Goal: Task Accomplishment & Management: Use online tool/utility

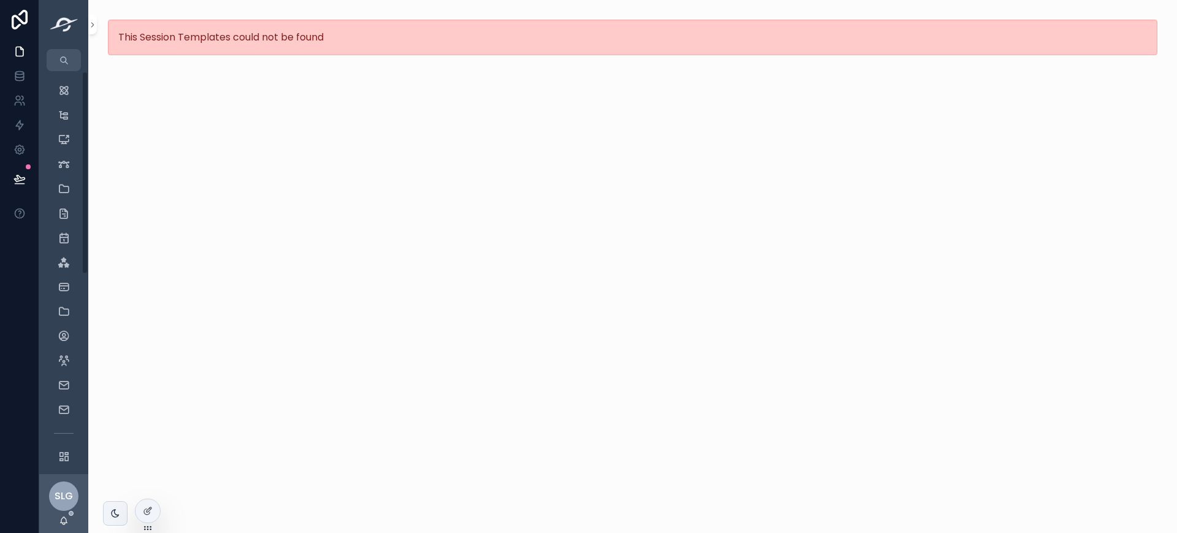
click at [70, 495] on span "SLG" at bounding box center [64, 496] width 18 height 15
click at [414, 395] on div "This Session Templates could not be found" at bounding box center [632, 266] width 1089 height 533
click at [63, 453] on icon "scrollable content" at bounding box center [64, 456] width 12 height 12
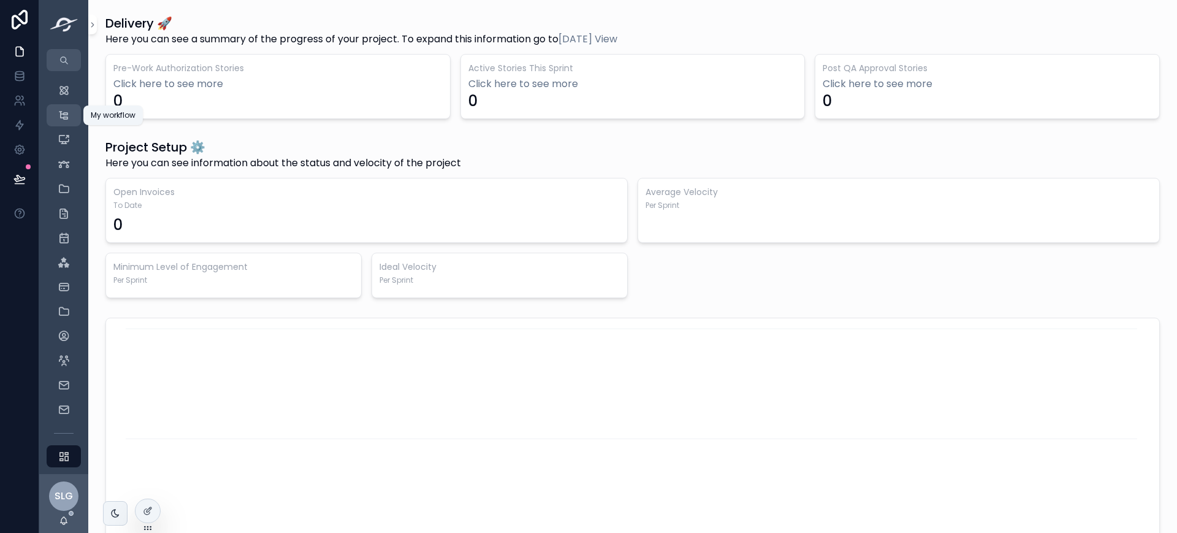
click at [70, 118] on div "My workflow" at bounding box center [64, 115] width 20 height 20
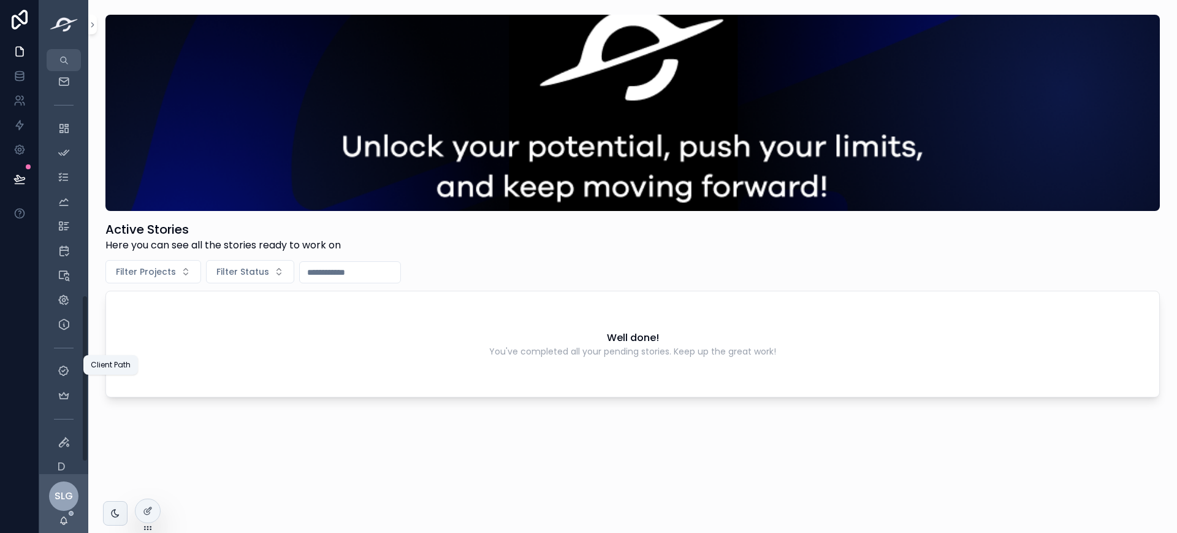
scroll to position [568, 0]
drag, startPoint x: 85, startPoint y: 414, endPoint x: 75, endPoint y: 457, distance: 44.0
click at [84, 438] on div "Dashboard My workflow Active stories New Stories New AI Stories Pending Authori…" at bounding box center [63, 272] width 49 height 403
click at [59, 487] on div "SLG" at bounding box center [63, 495] width 29 height 29
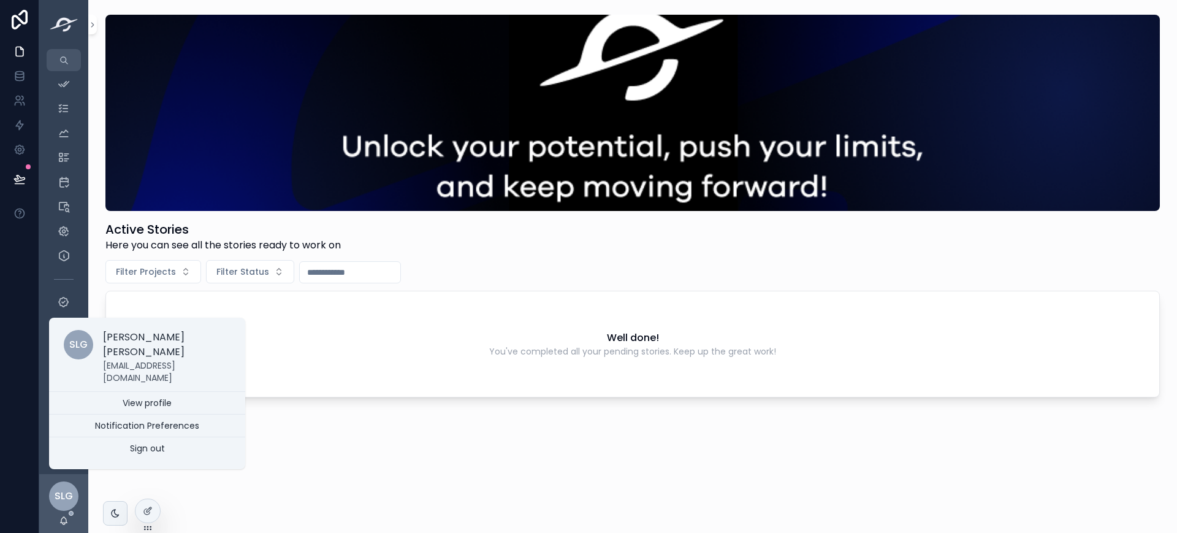
click at [59, 487] on div "SLG" at bounding box center [63, 495] width 29 height 29
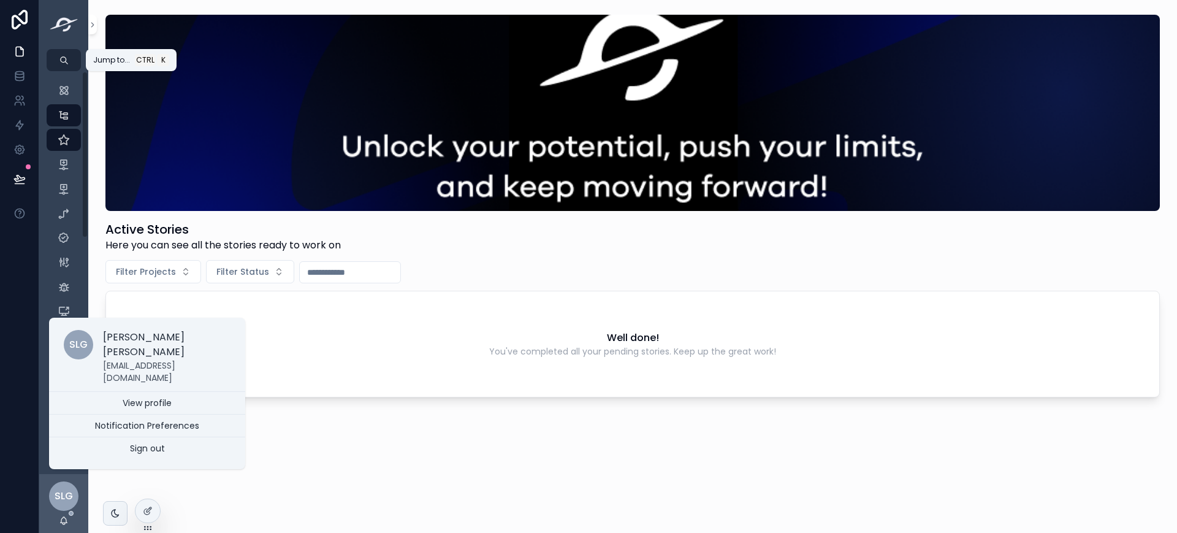
drag, startPoint x: 86, startPoint y: 313, endPoint x: 77, endPoint y: 53, distance: 260.7
click at [77, 53] on div "Dashboard My workflow Active stories New Stories New AI Stories Pending Authori…" at bounding box center [63, 266] width 49 height 533
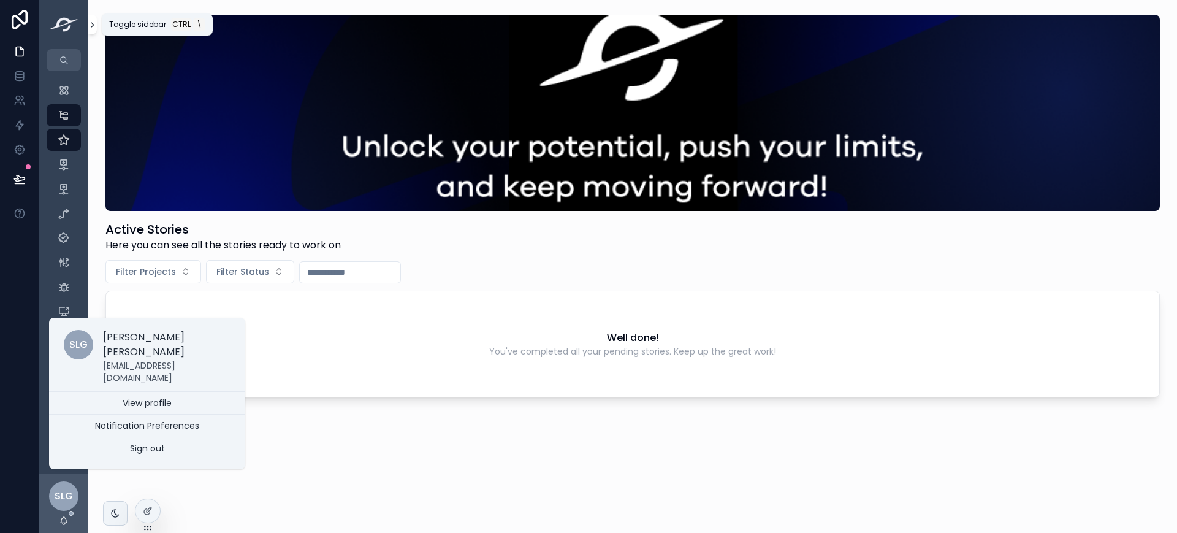
click at [92, 26] on icon "scrollable content" at bounding box center [92, 24] width 9 height 9
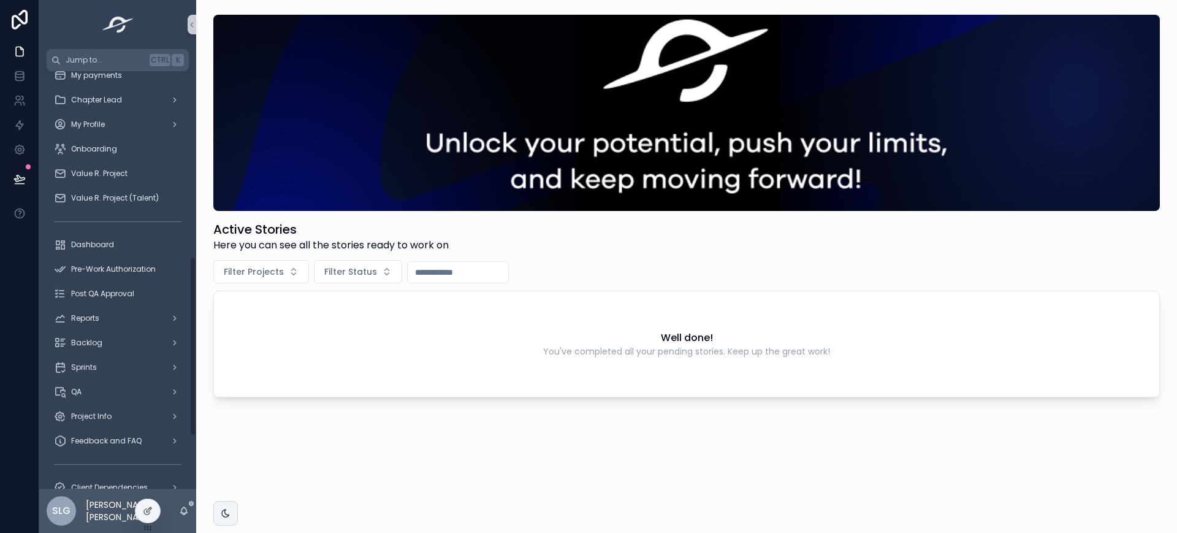
scroll to position [511, 0]
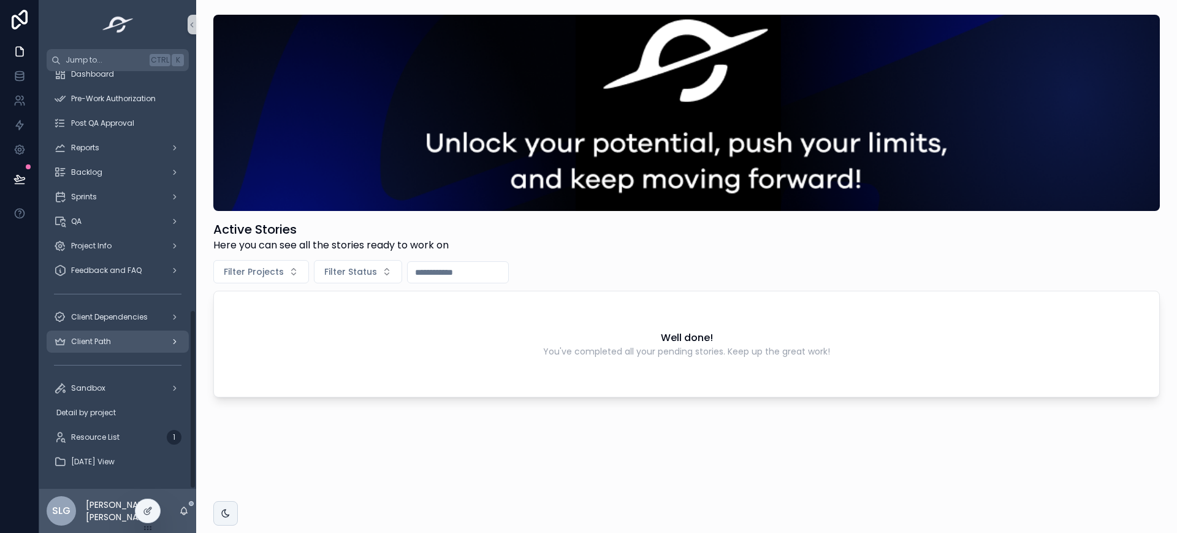
click at [126, 348] on div "Client Path" at bounding box center [118, 342] width 128 height 20
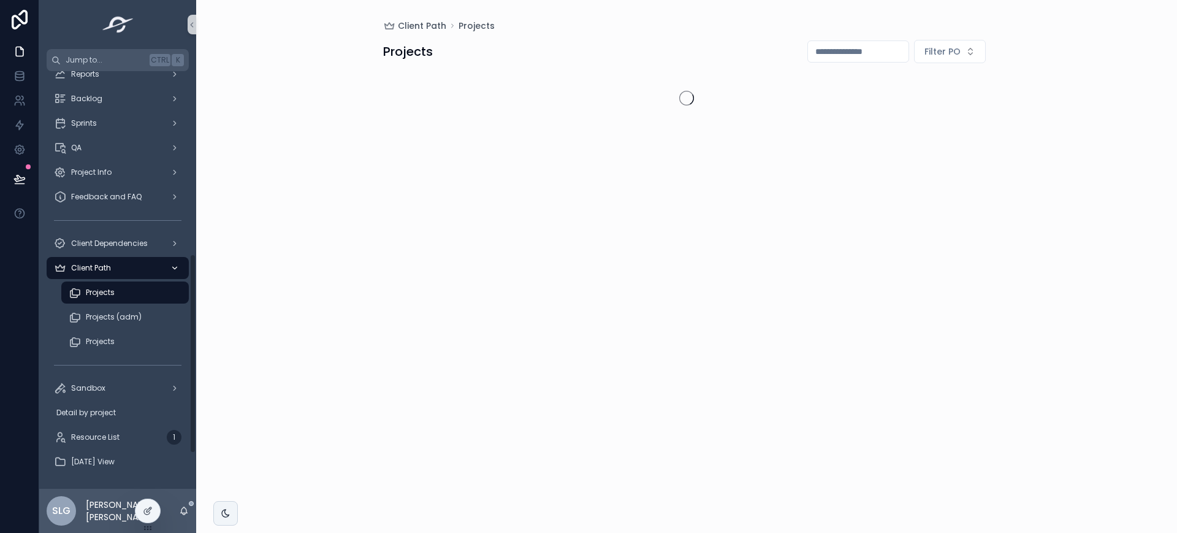
scroll to position [382, 0]
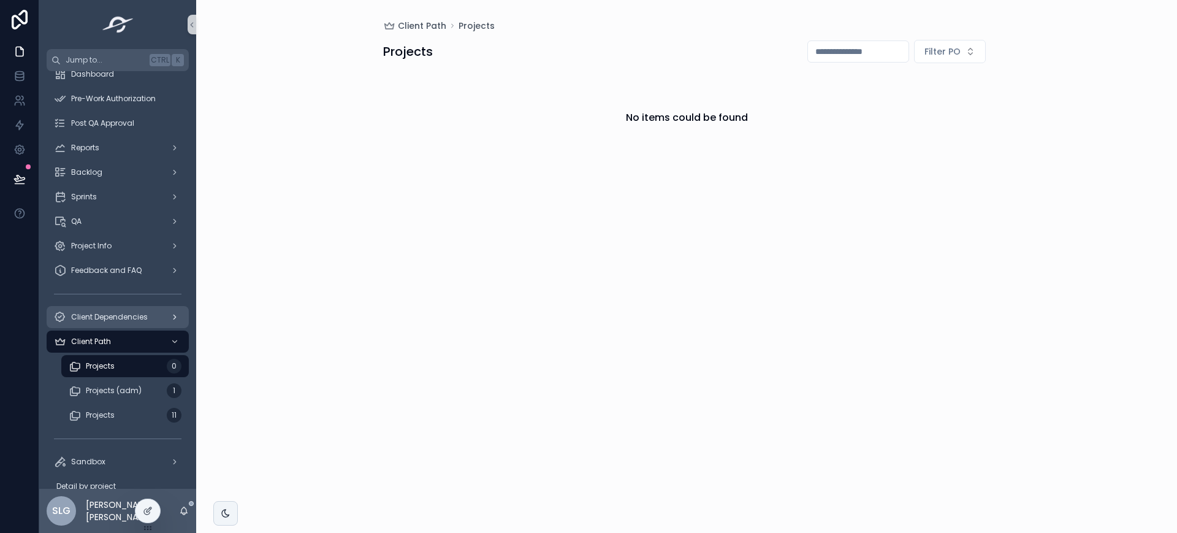
click at [142, 320] on span "Client Dependencies" at bounding box center [109, 317] width 77 height 10
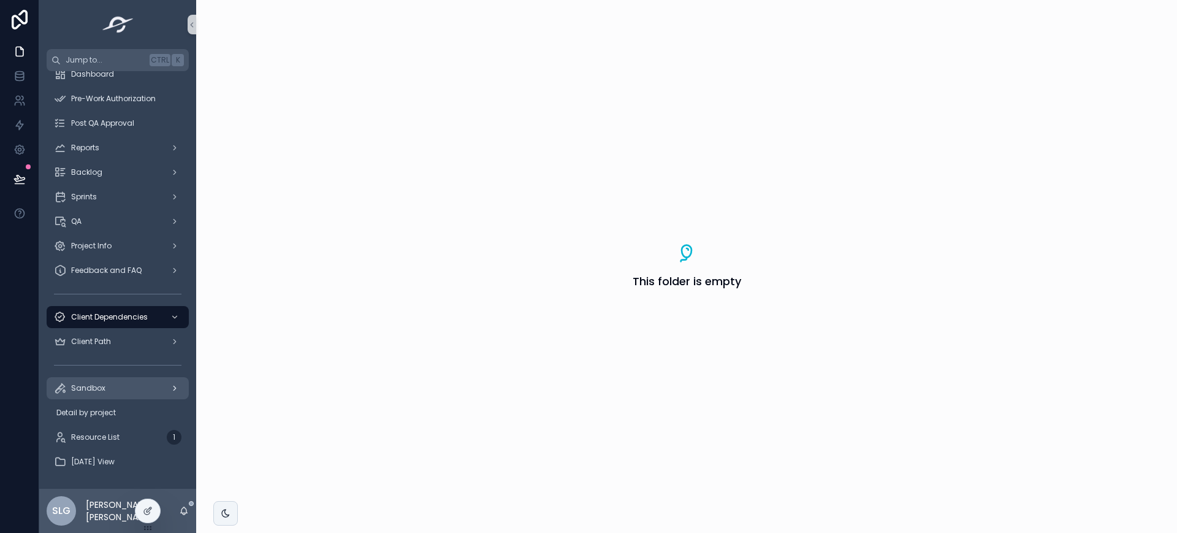
click at [129, 387] on div "Sandbox" at bounding box center [118, 388] width 128 height 20
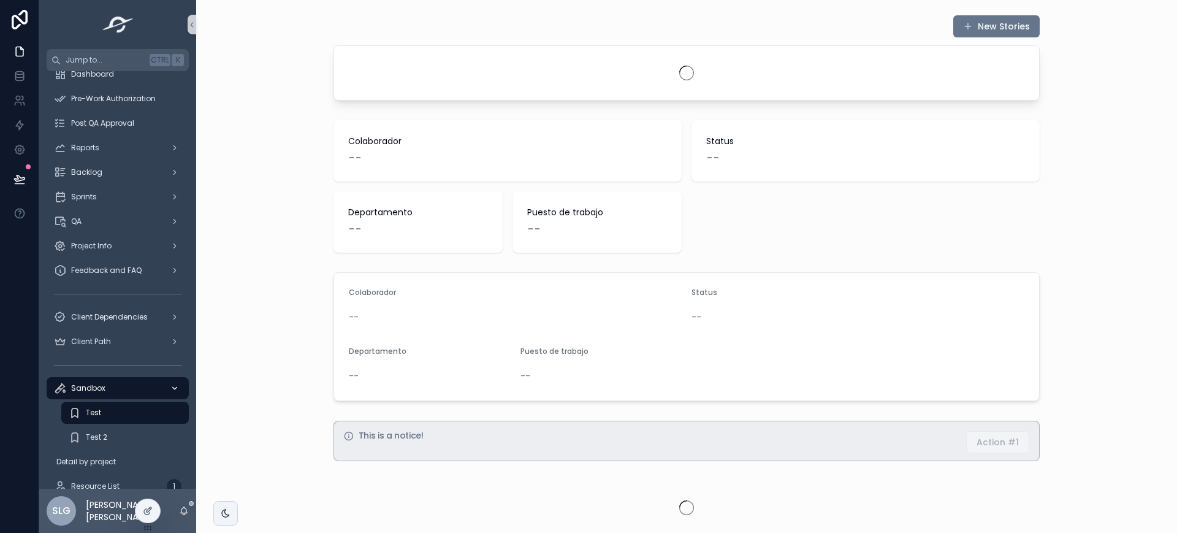
click at [129, 387] on div "Sandbox" at bounding box center [118, 388] width 128 height 20
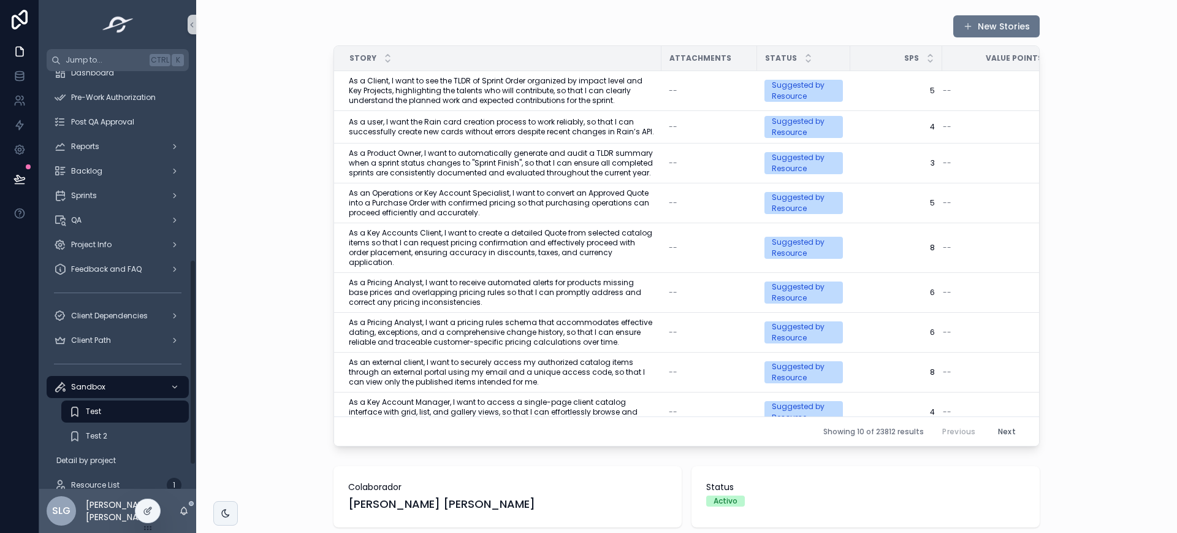
scroll to position [256, 0]
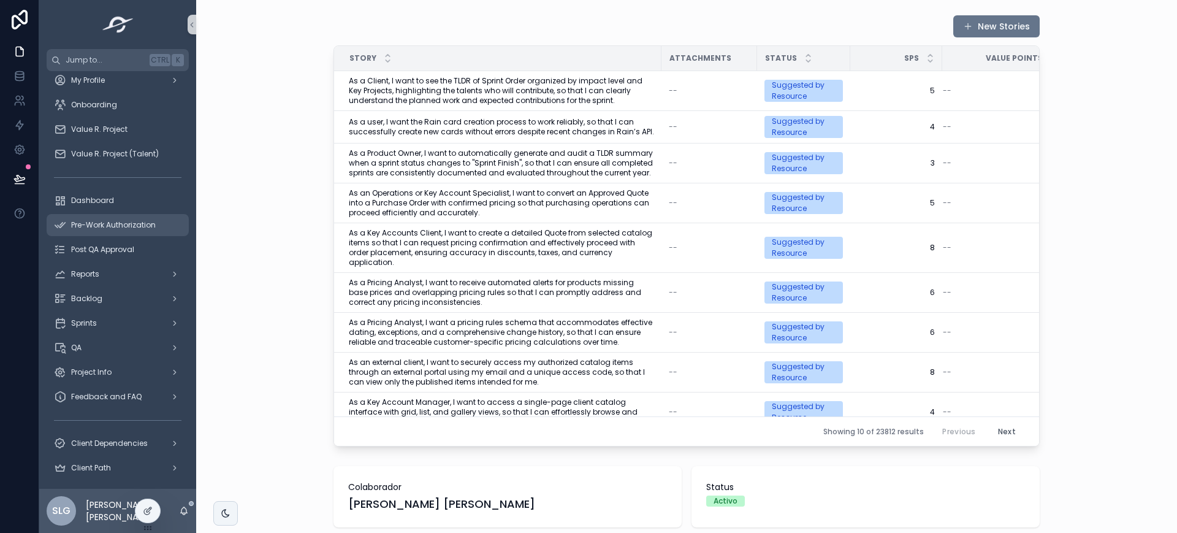
click at [100, 217] on div "Pre-Work Authorization" at bounding box center [118, 225] width 128 height 20
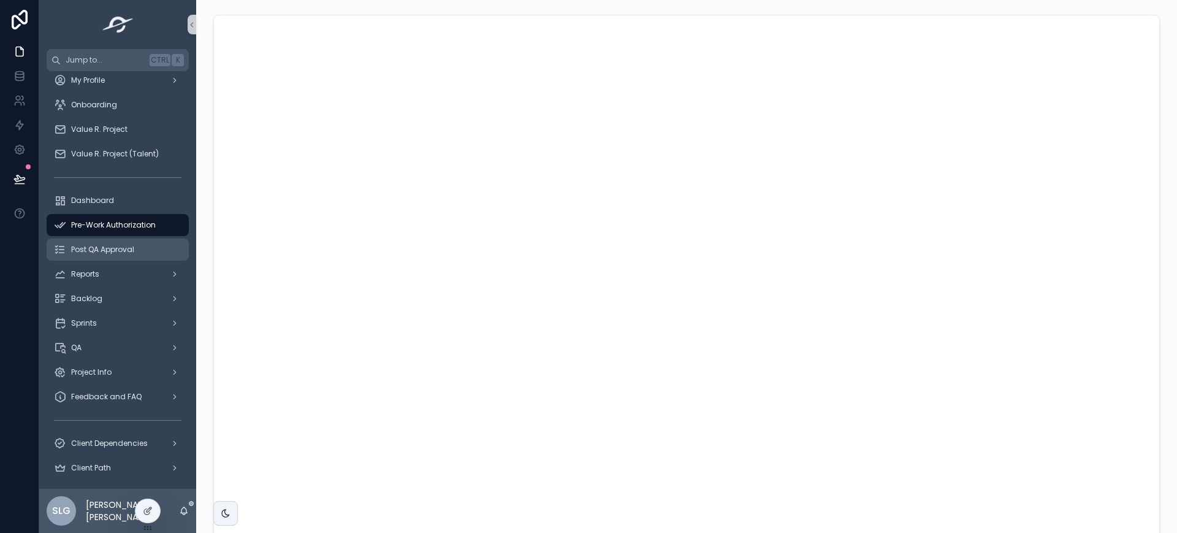
click at [105, 242] on div "Post QA Approval" at bounding box center [118, 250] width 128 height 20
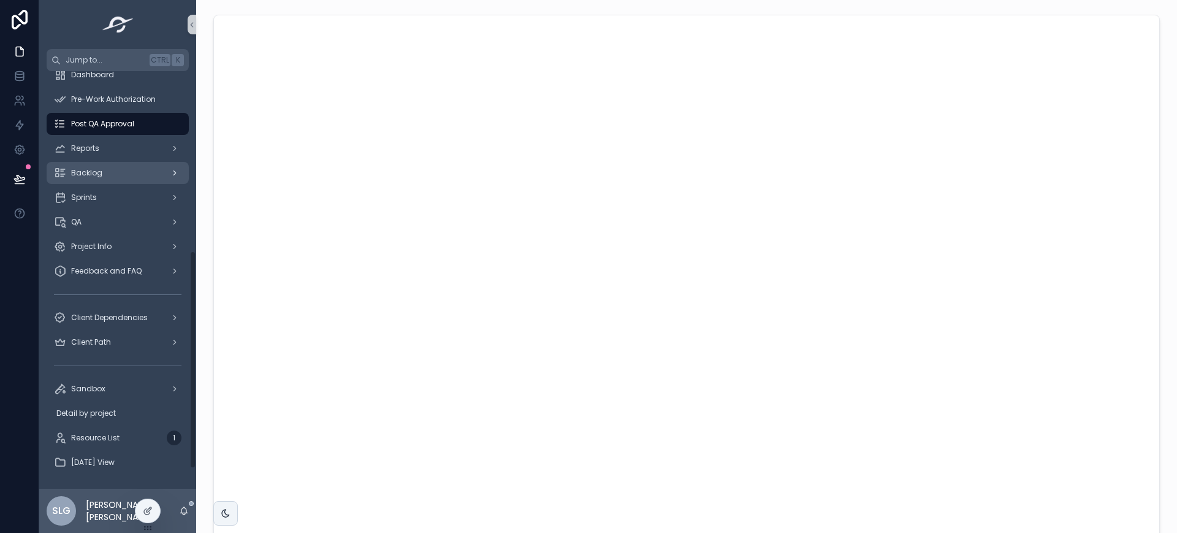
scroll to position [382, 0]
click at [134, 435] on div "Resource List 1" at bounding box center [118, 437] width 128 height 20
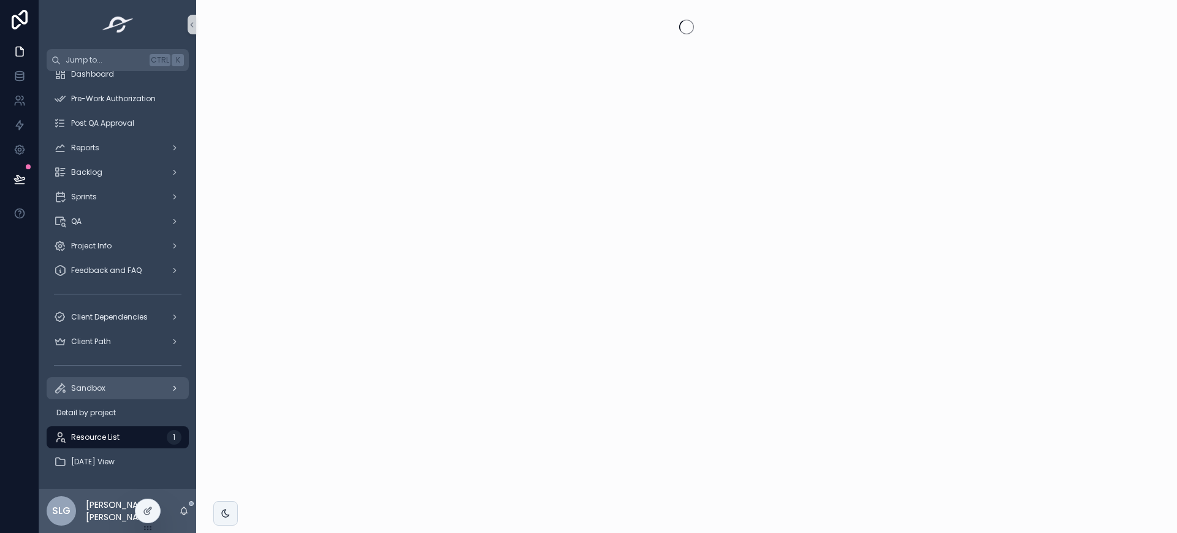
click at [152, 392] on div "Sandbox" at bounding box center [118, 388] width 128 height 20
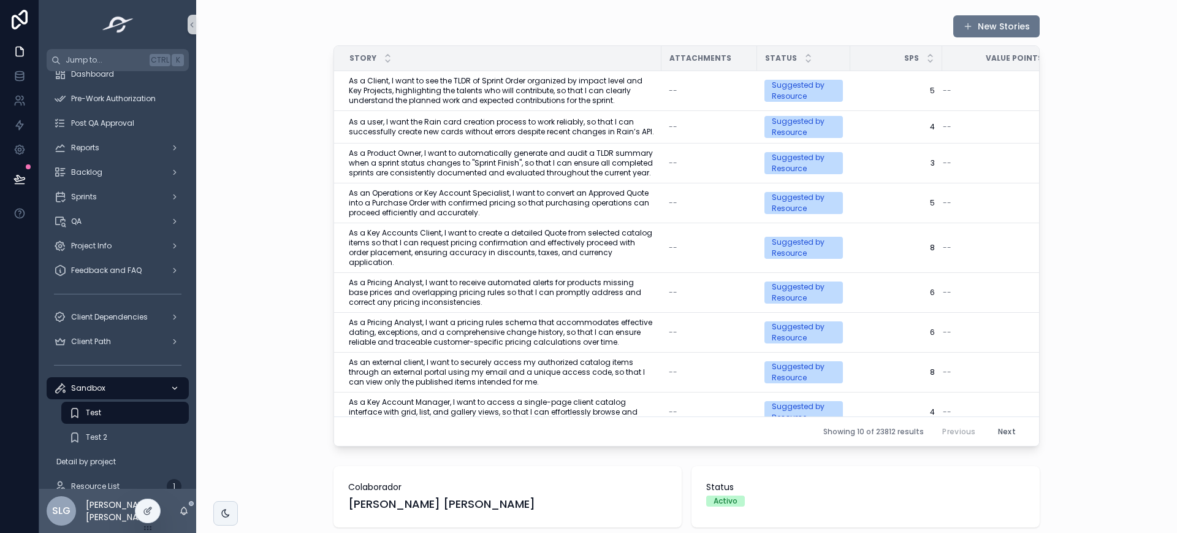
click at [152, 392] on div "Sandbox" at bounding box center [118, 388] width 128 height 20
click at [167, 323] on div "scrollable content" at bounding box center [174, 317] width 16 height 20
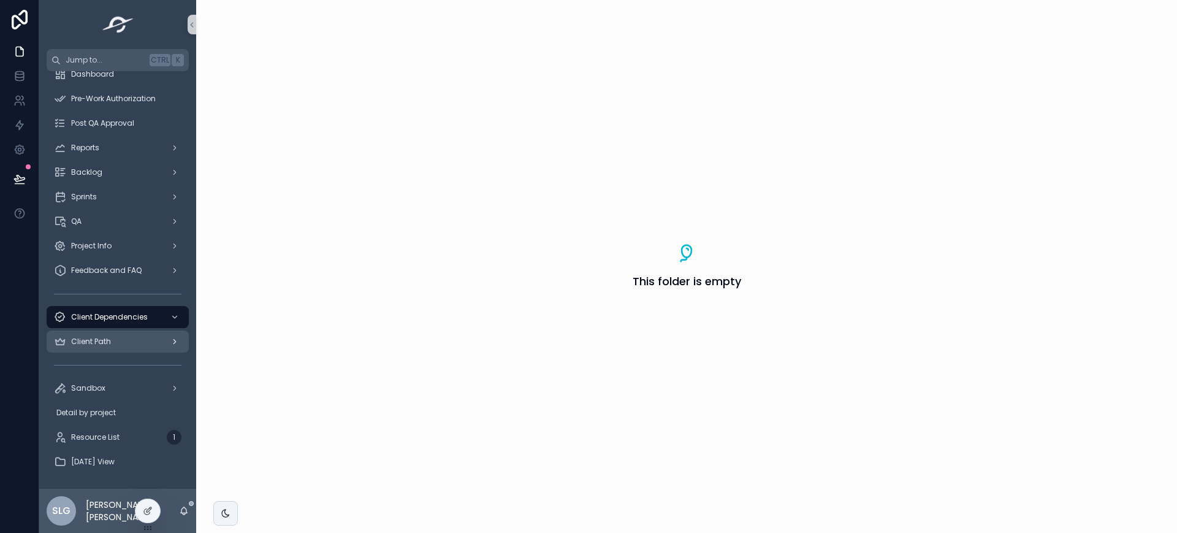
click at [157, 338] on div "Client Path" at bounding box center [118, 342] width 128 height 20
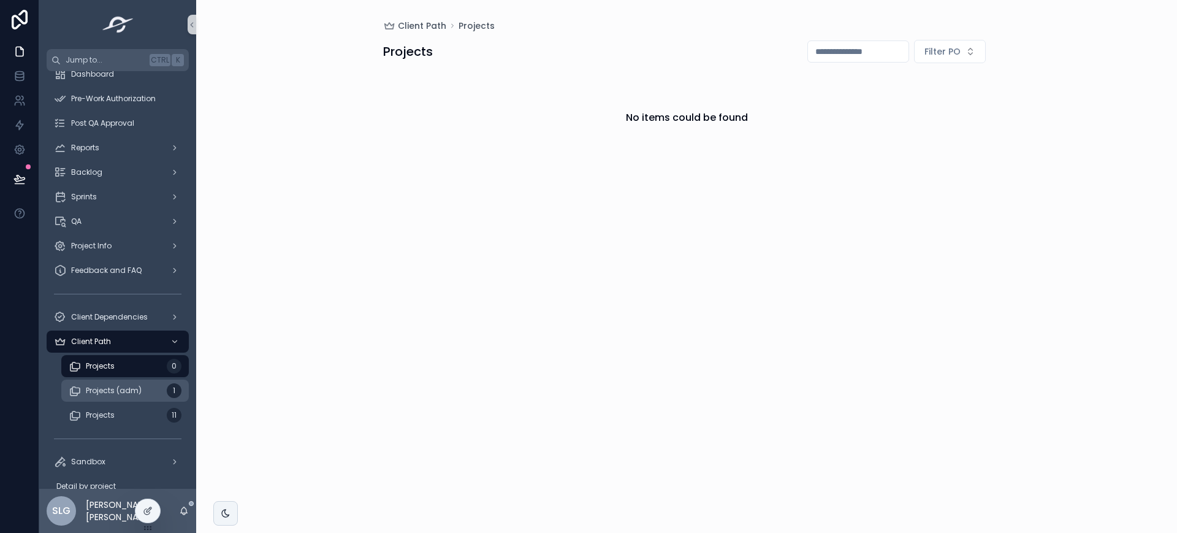
click at [154, 381] on div "Projects (adm) 1" at bounding box center [125, 391] width 113 height 20
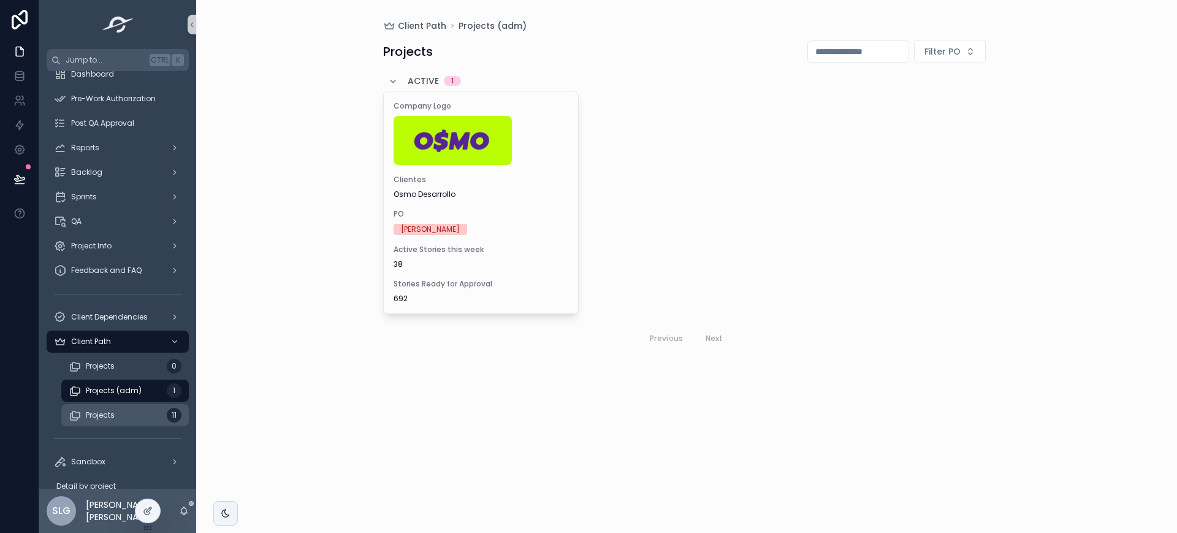
click at [138, 423] on div "Projects 11" at bounding box center [125, 415] width 113 height 20
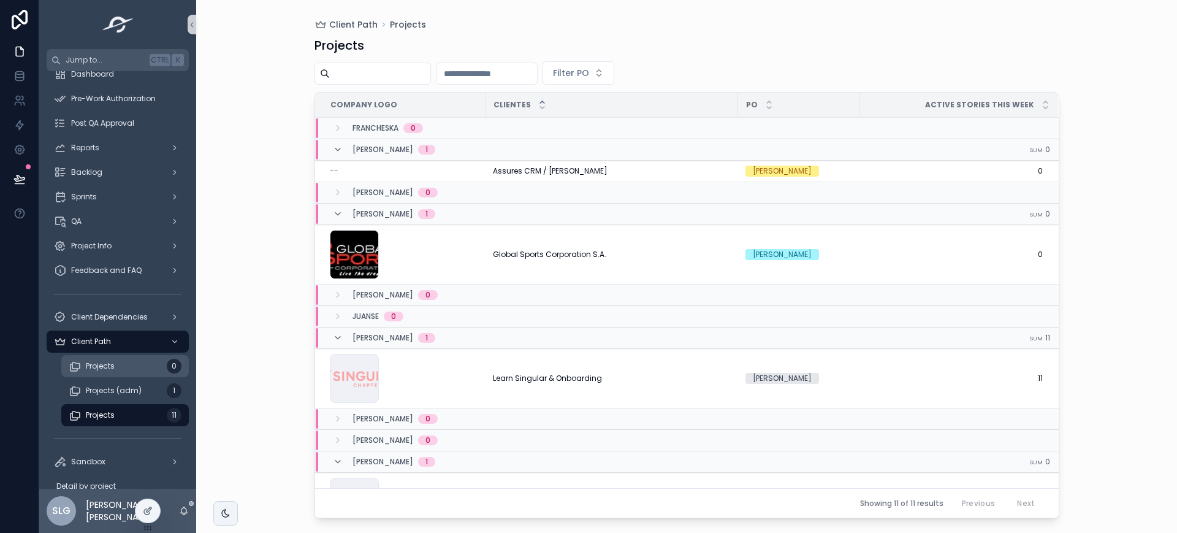
click at [113, 367] on span "Projects" at bounding box center [100, 366] width 29 height 10
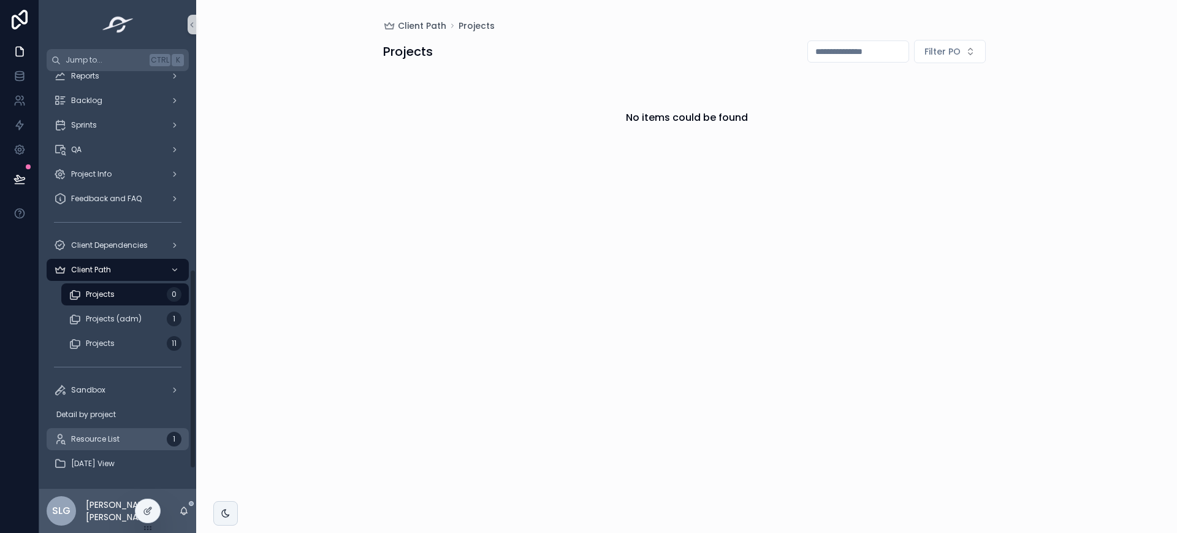
scroll to position [455, 0]
click at [123, 240] on span "Client Dependencies" at bounding box center [109, 243] width 77 height 10
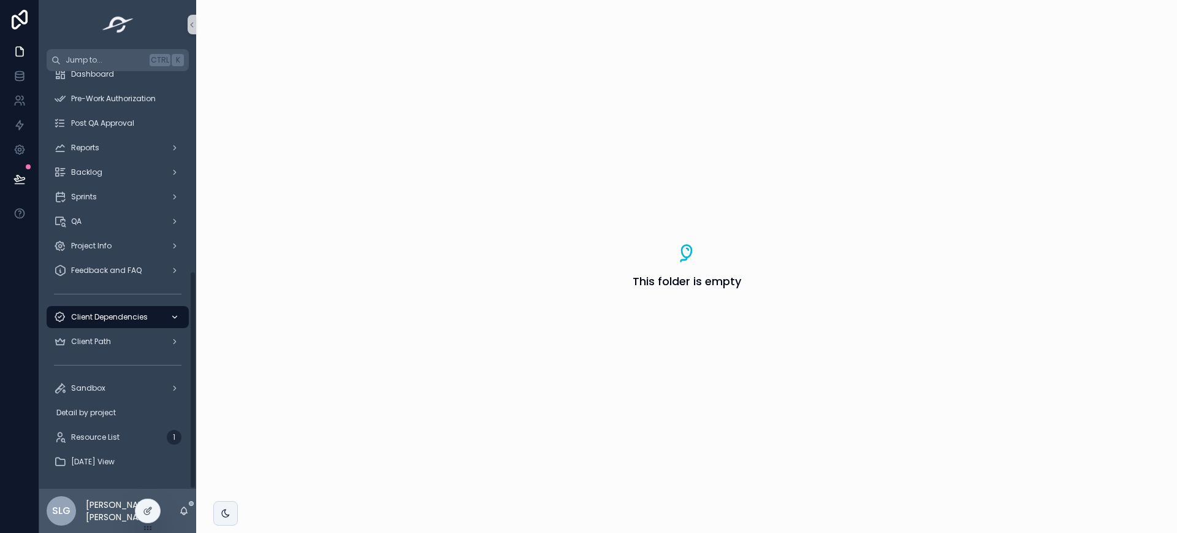
scroll to position [382, 0]
click at [152, 392] on div "Sandbox" at bounding box center [118, 388] width 128 height 20
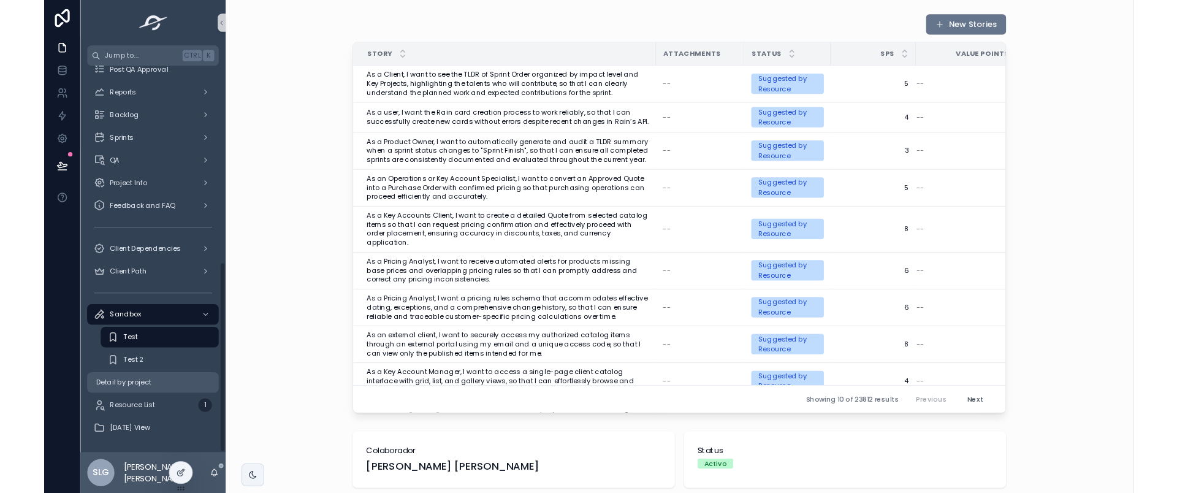
scroll to position [431, 0]
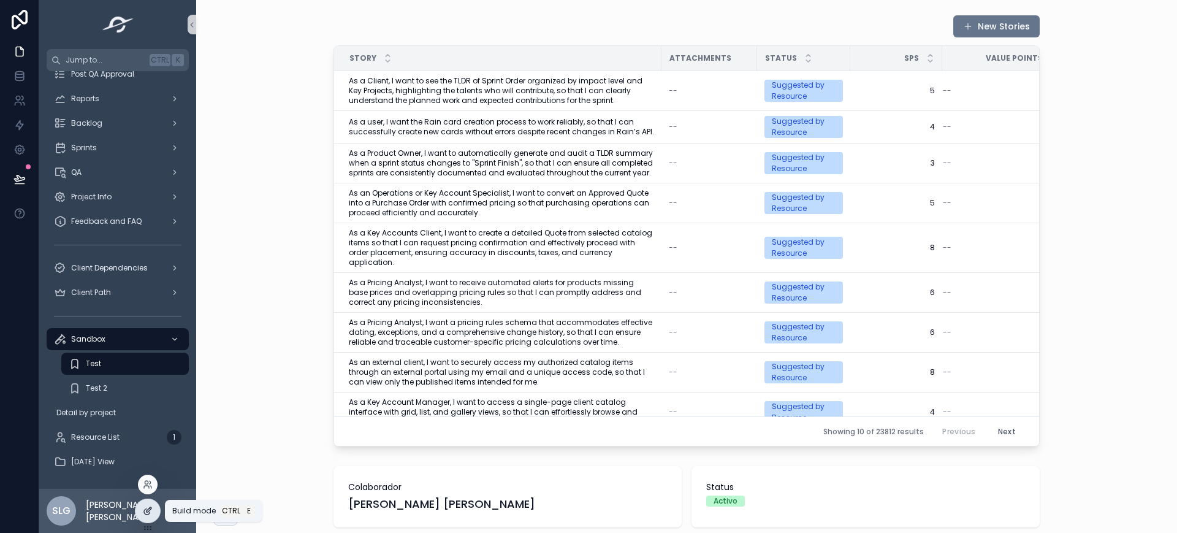
click at [143, 510] on icon at bounding box center [148, 511] width 10 height 10
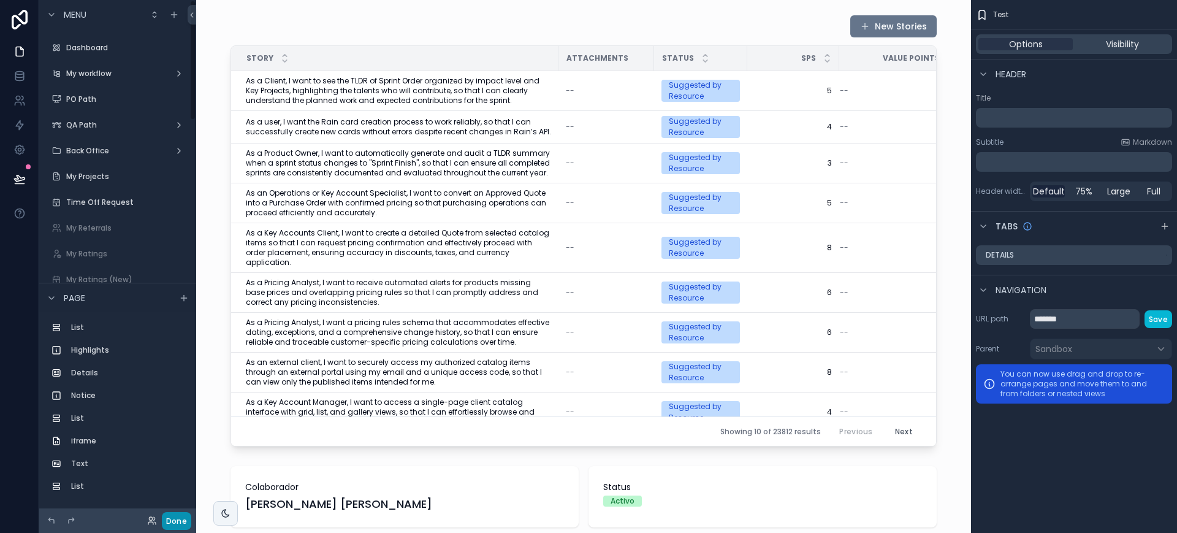
click at [184, 523] on button "Done" at bounding box center [176, 521] width 29 height 18
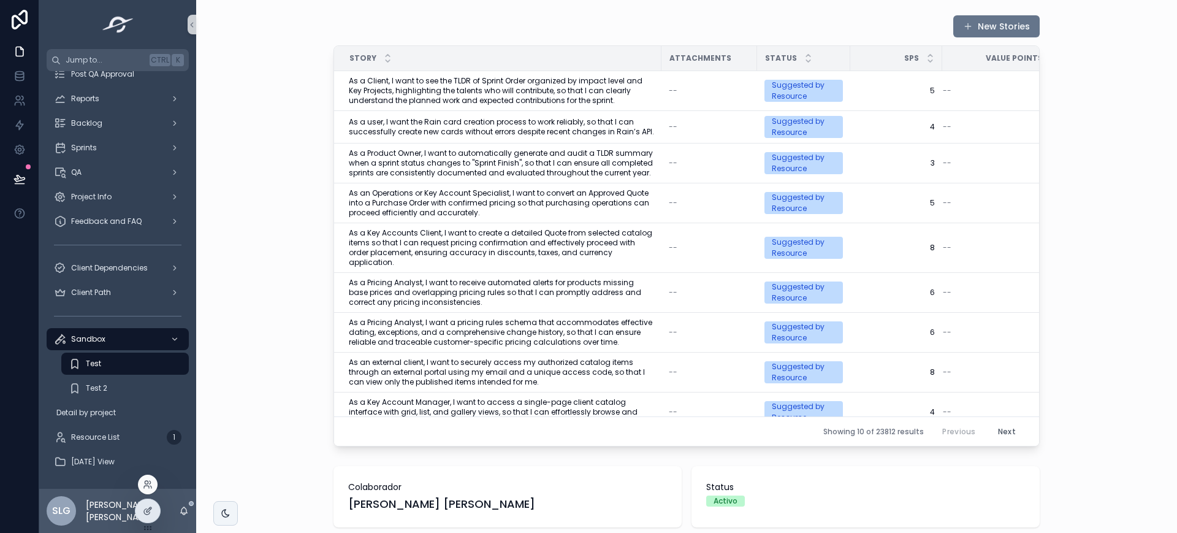
click at [151, 476] on div at bounding box center [148, 484] width 20 height 20
click at [145, 475] on div at bounding box center [148, 484] width 20 height 20
click at [145, 509] on icon at bounding box center [147, 512] width 6 height 6
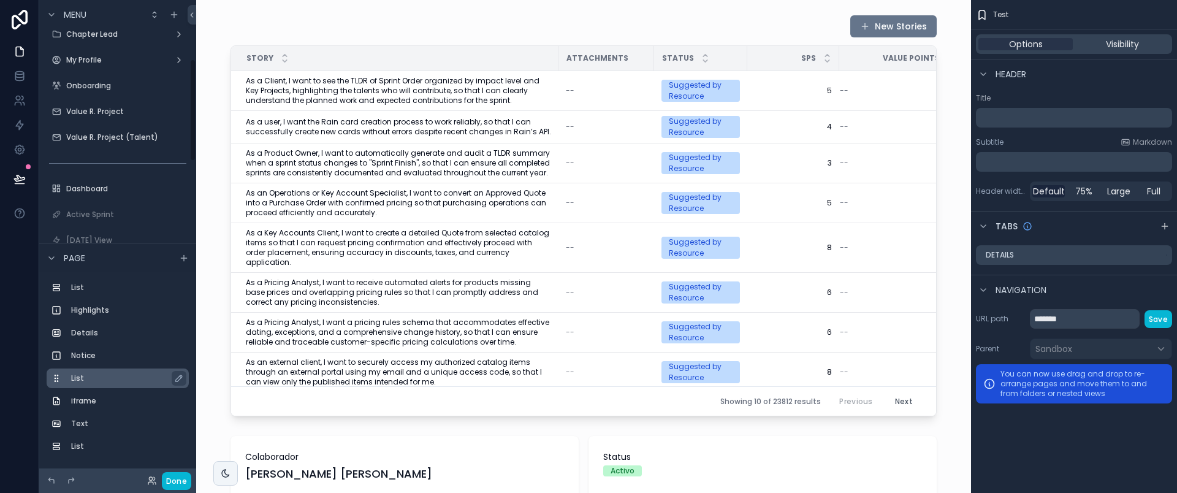
scroll to position [256, 0]
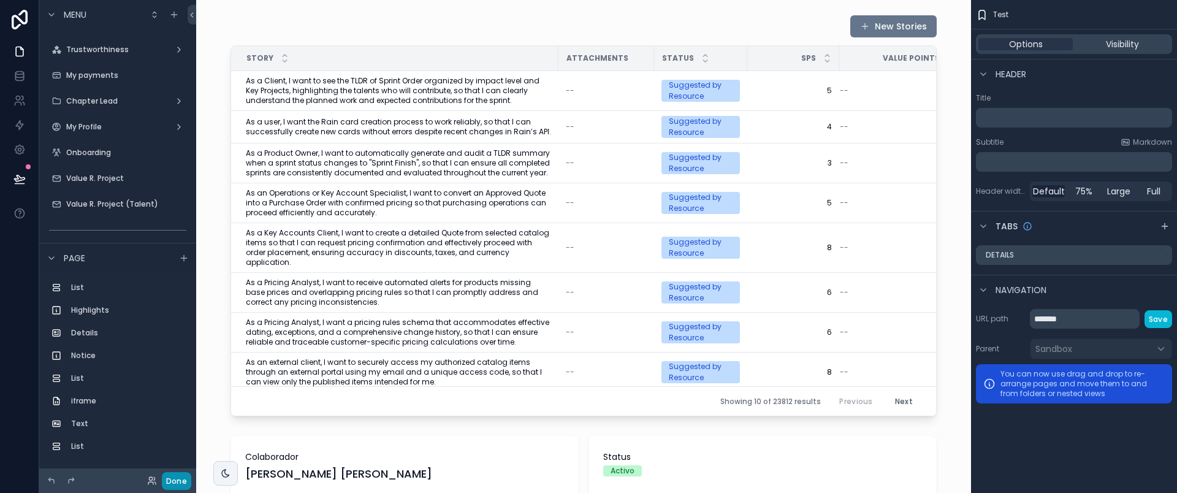
click at [183, 478] on button "Done" at bounding box center [176, 481] width 29 height 18
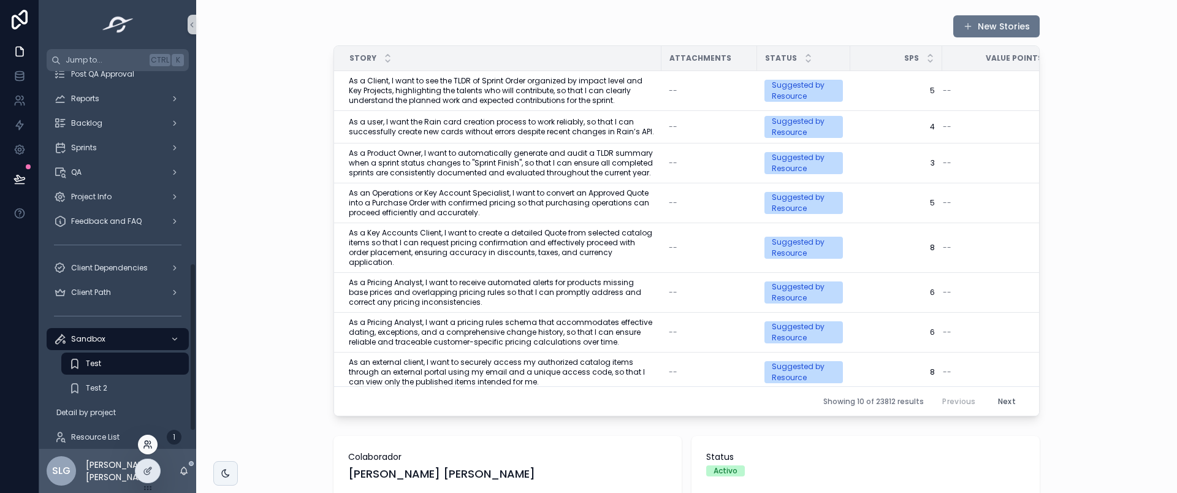
click at [146, 444] on icon at bounding box center [148, 445] width 10 height 10
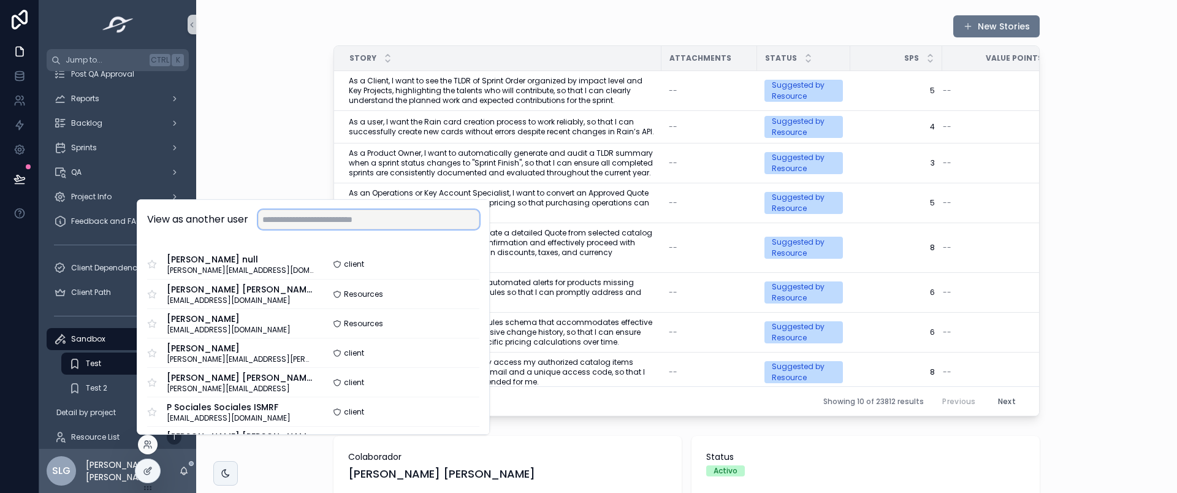
click at [295, 223] on input "text" at bounding box center [368, 220] width 221 height 20
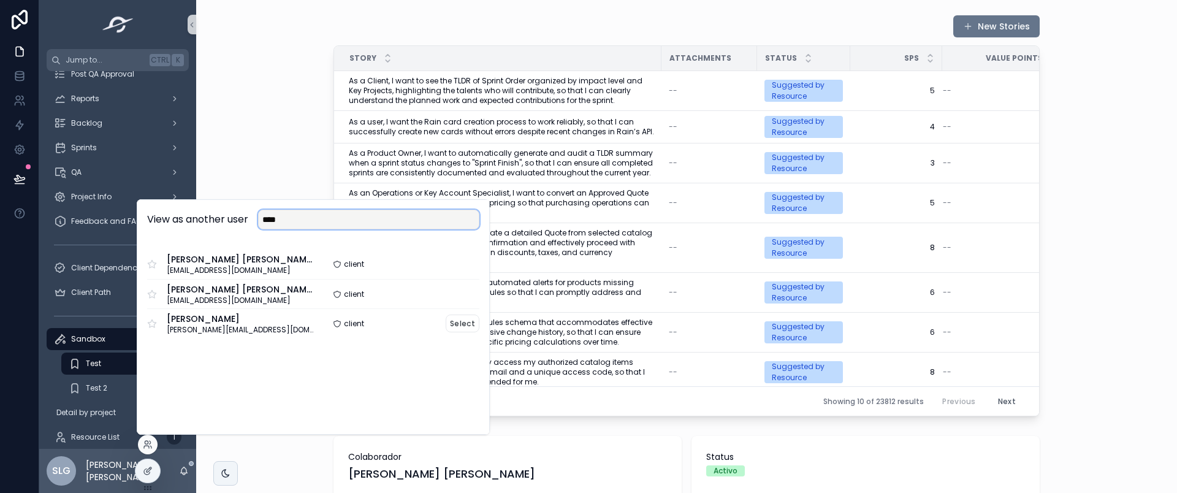
type input "****"
click at [281, 322] on div "[PERSON_NAME] Coen [EMAIL_ADDRESS][DOMAIN_NAME]" at bounding box center [230, 324] width 166 height 22
click at [462, 322] on button "Select" at bounding box center [463, 323] width 34 height 18
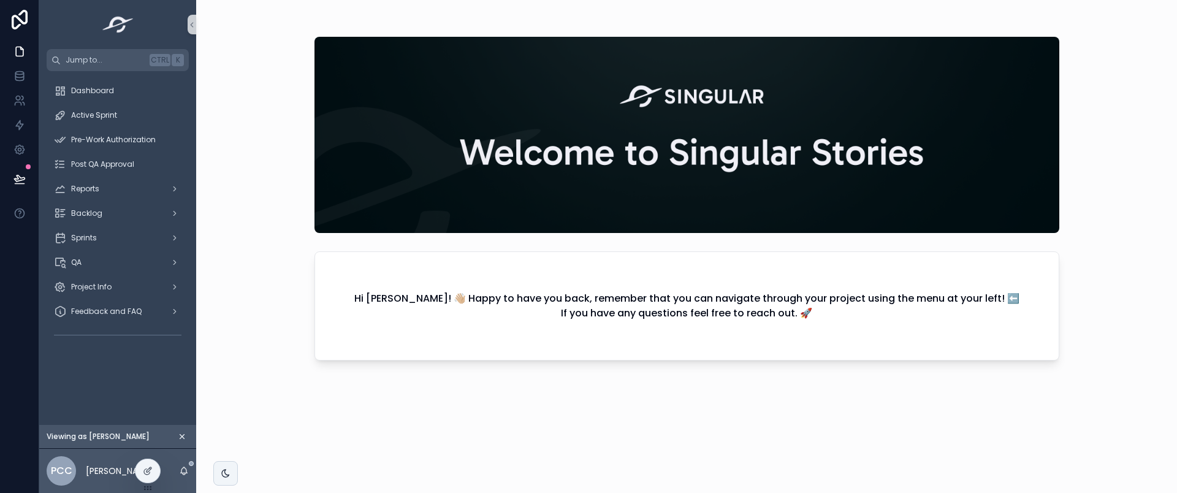
click at [134, 126] on div "Active Sprint" at bounding box center [117, 115] width 157 height 25
click at [134, 137] on span "Pre-Work Authorization" at bounding box center [113, 140] width 85 height 10
